Goal: Navigation & Orientation: Find specific page/section

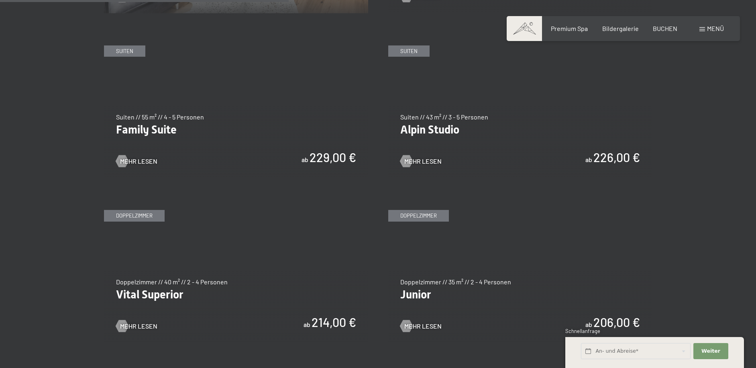
scroll to position [1044, 0]
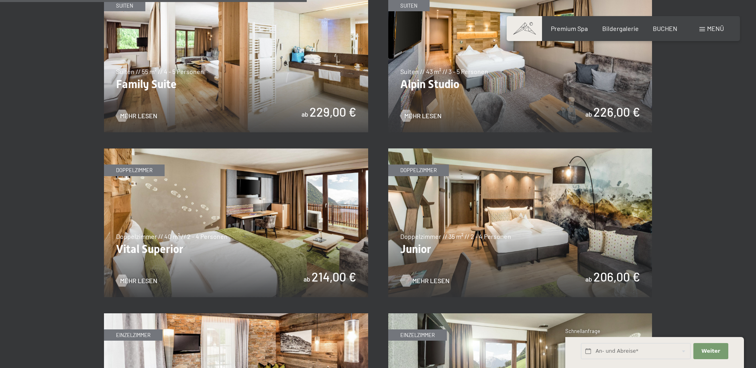
click at [414, 279] on span "Mehr Lesen" at bounding box center [431, 280] width 37 height 9
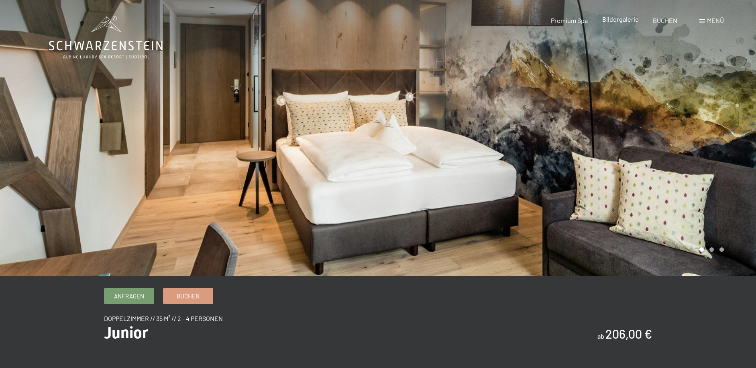
click at [610, 20] on span "Bildergalerie" at bounding box center [621, 19] width 37 height 8
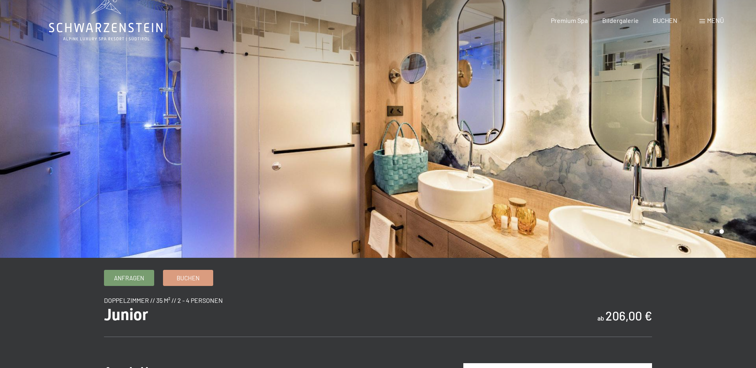
scroll to position [76, 0]
